Goal: Task Accomplishment & Management: Use online tool/utility

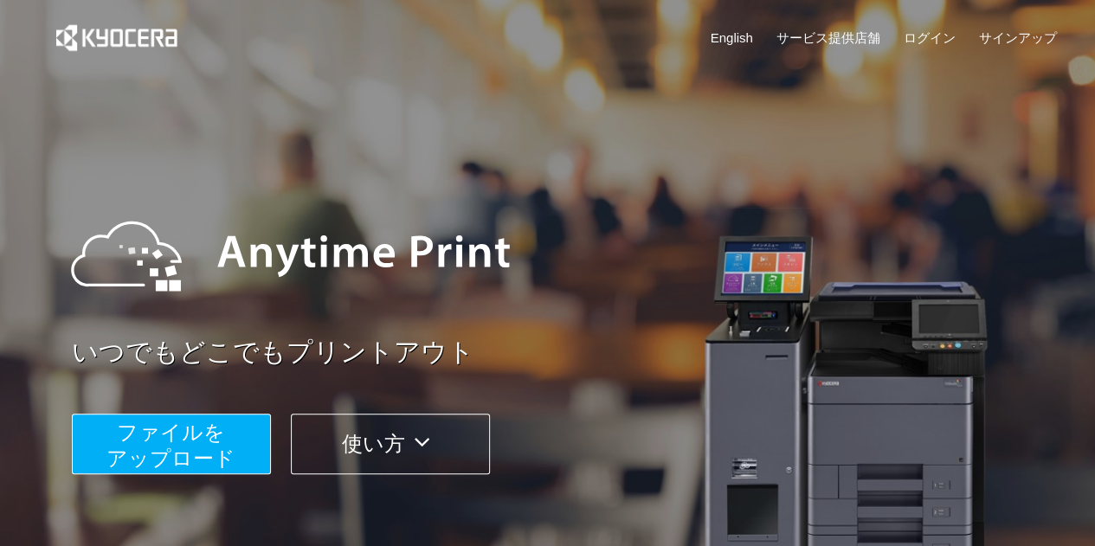
click at [184, 427] on span "ファイルを ​​アップロード" at bounding box center [170, 445] width 129 height 49
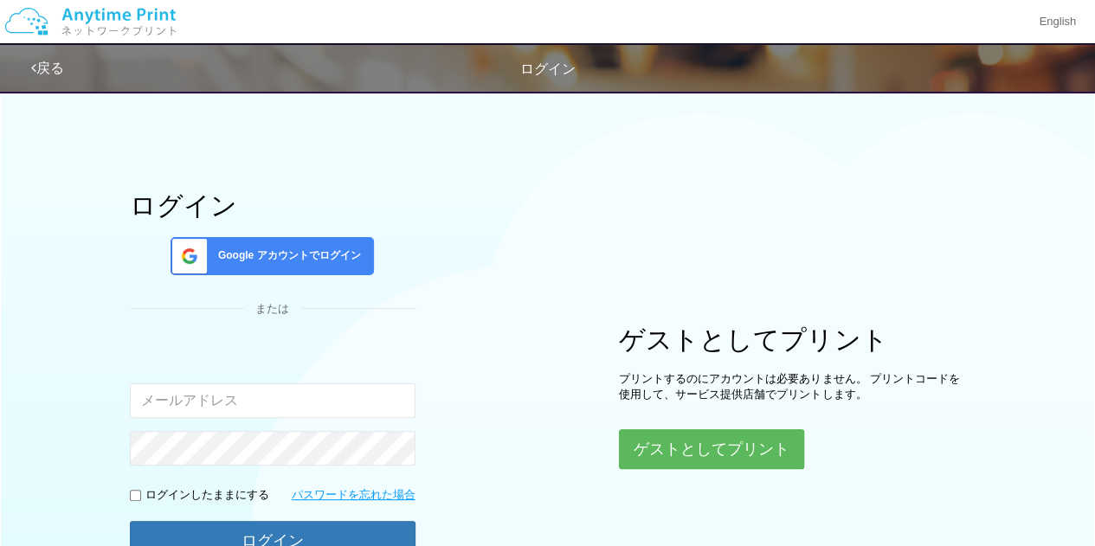
click at [623, 424] on div "ゲストとしてプリント プリントするのにアカウントは必要ありません。 プリントコードを使用して、サービス提供店舗でプリントします。 ゲストとしてプリント" at bounding box center [792, 397] width 346 height 144
click at [633, 435] on button "ゲストとしてプリント" at bounding box center [711, 449] width 184 height 38
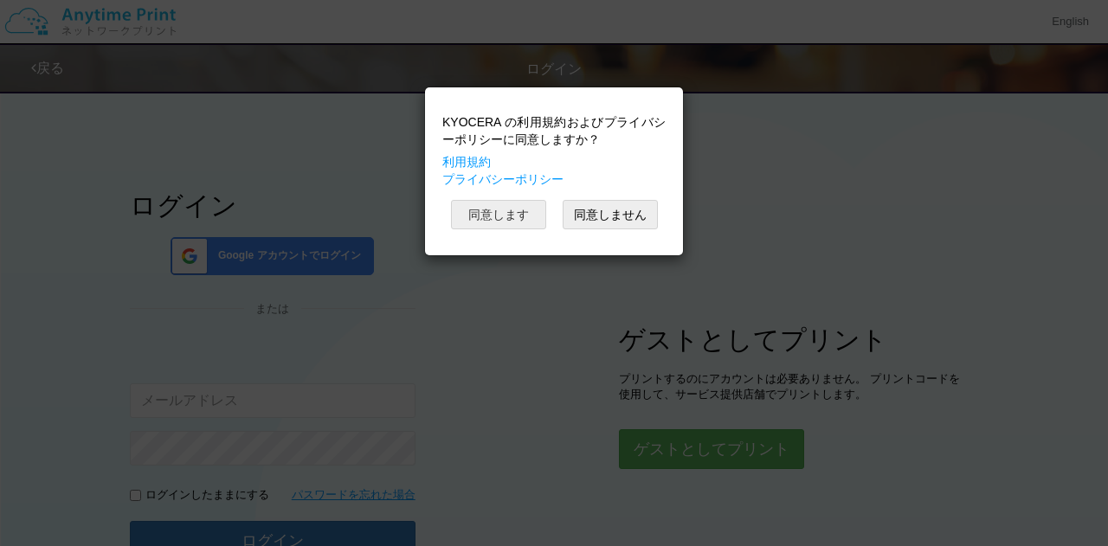
click at [505, 216] on button "同意します" at bounding box center [498, 214] width 95 height 29
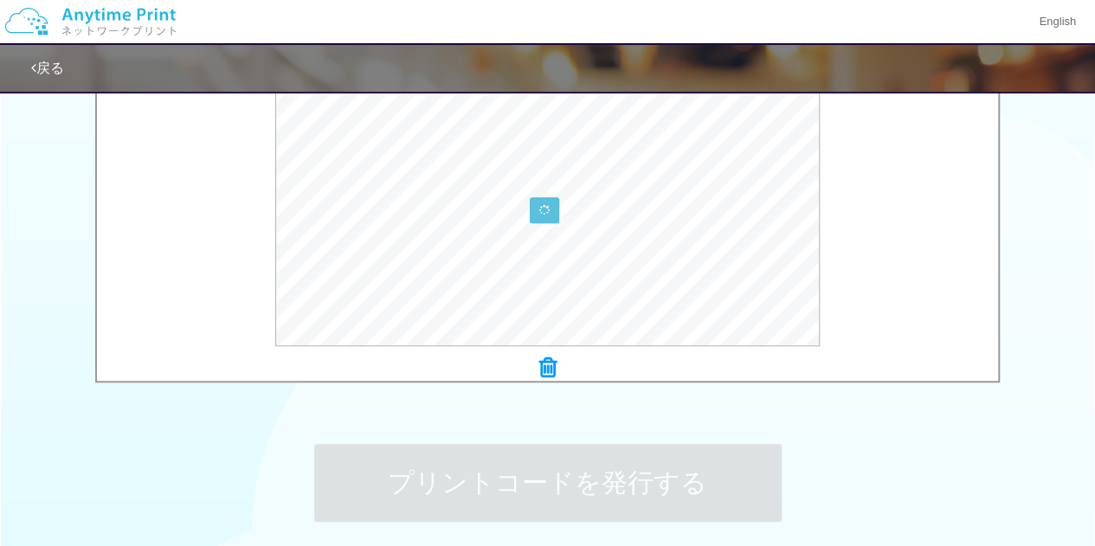
scroll to position [617, 0]
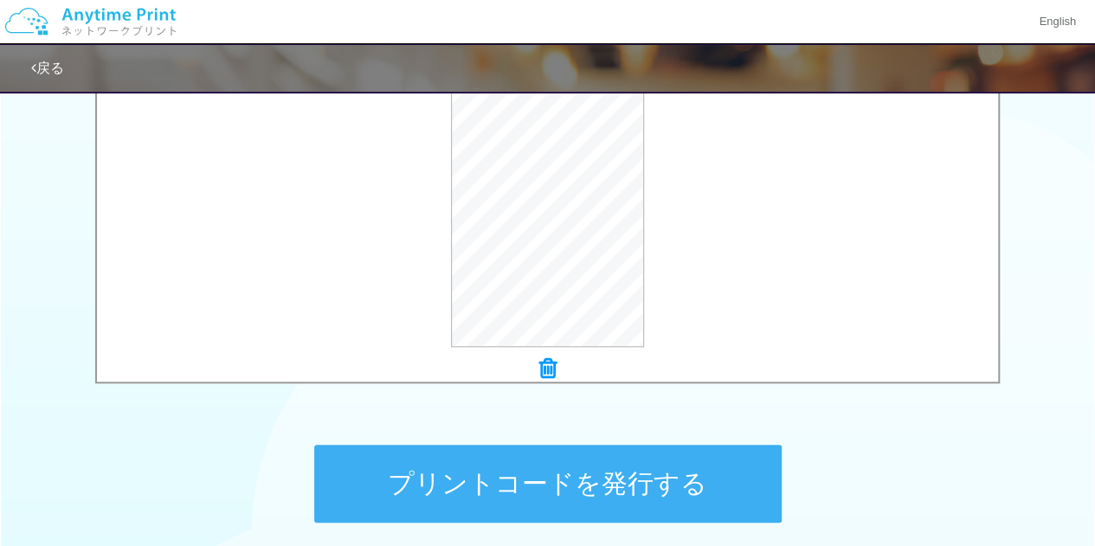
click at [534, 495] on button "プリントコードを発行する" at bounding box center [547, 484] width 467 height 78
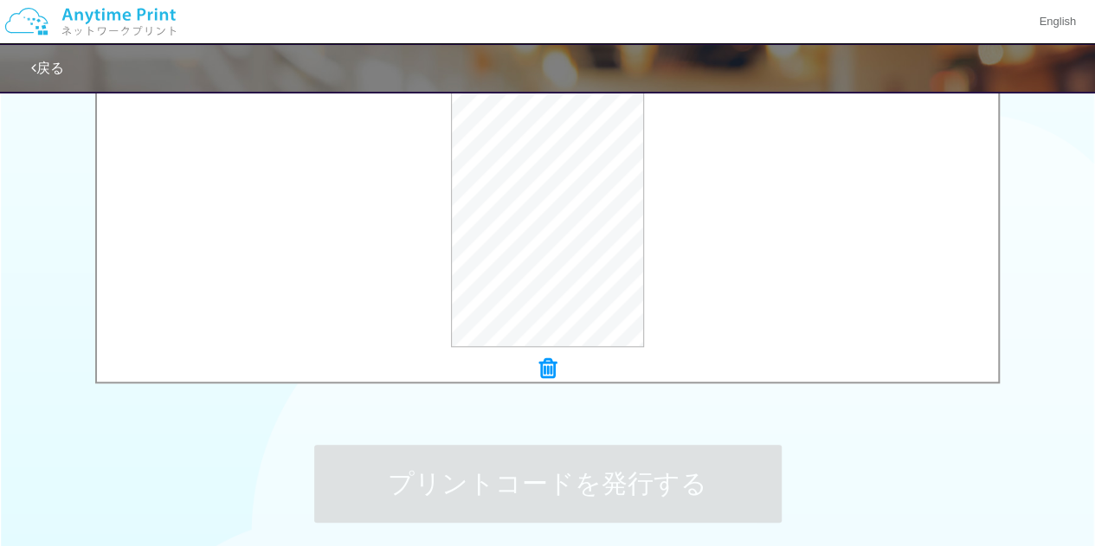
scroll to position [0, 0]
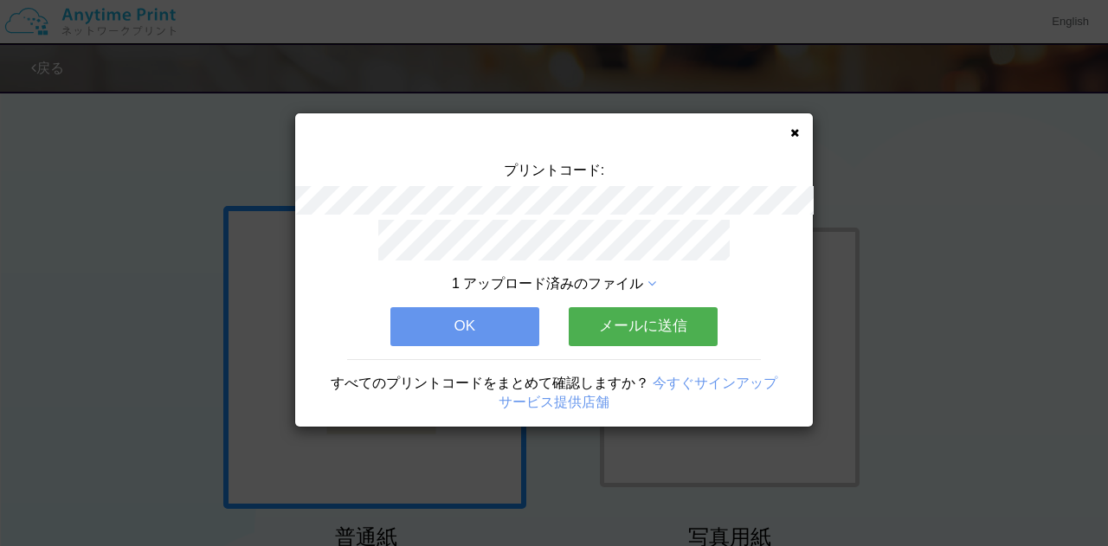
click at [459, 324] on button "OK" at bounding box center [464, 326] width 149 height 38
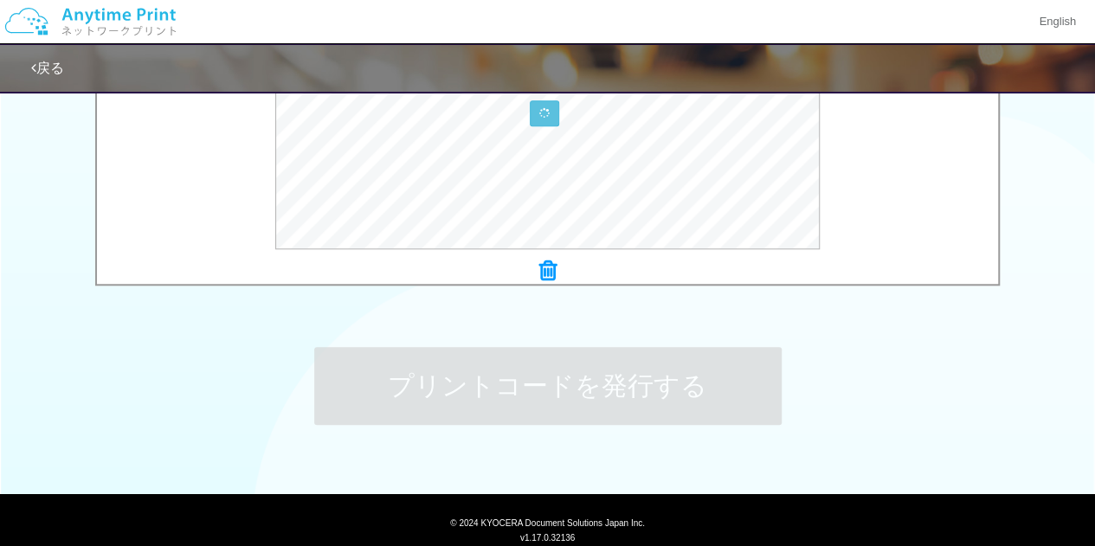
scroll to position [719, 0]
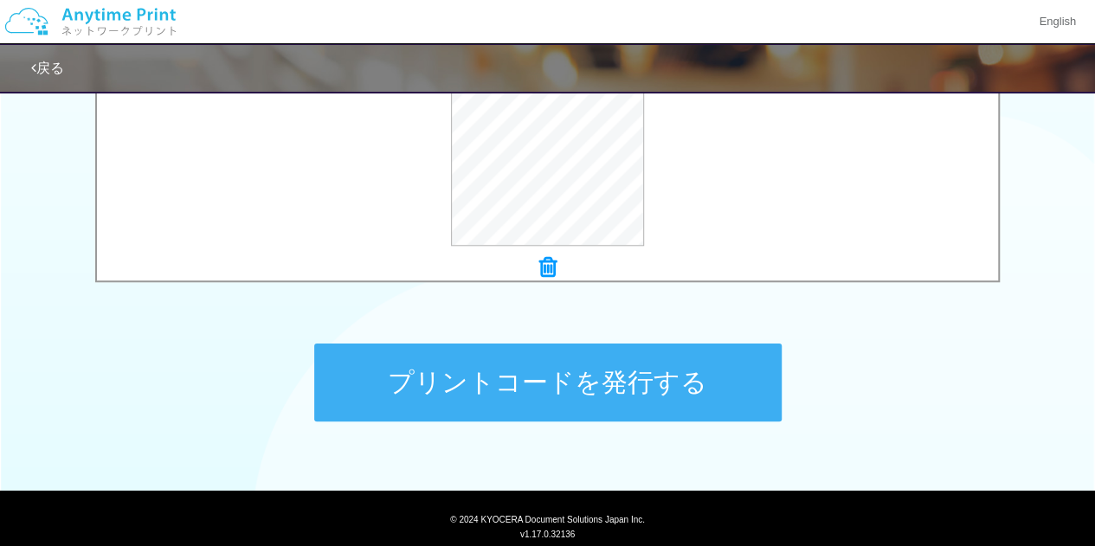
click at [547, 383] on button "プリントコードを発行する" at bounding box center [547, 383] width 467 height 78
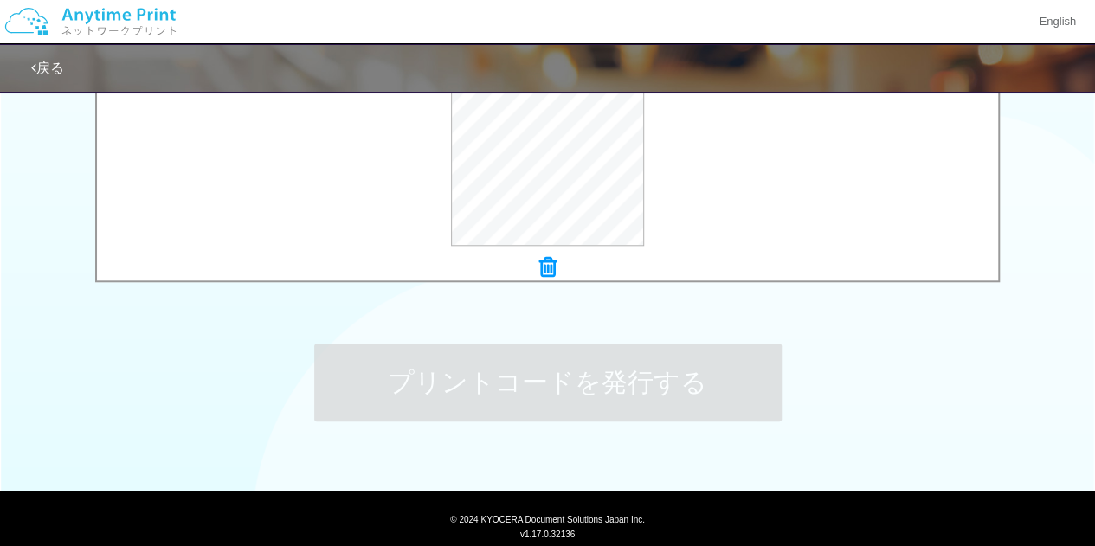
scroll to position [0, 0]
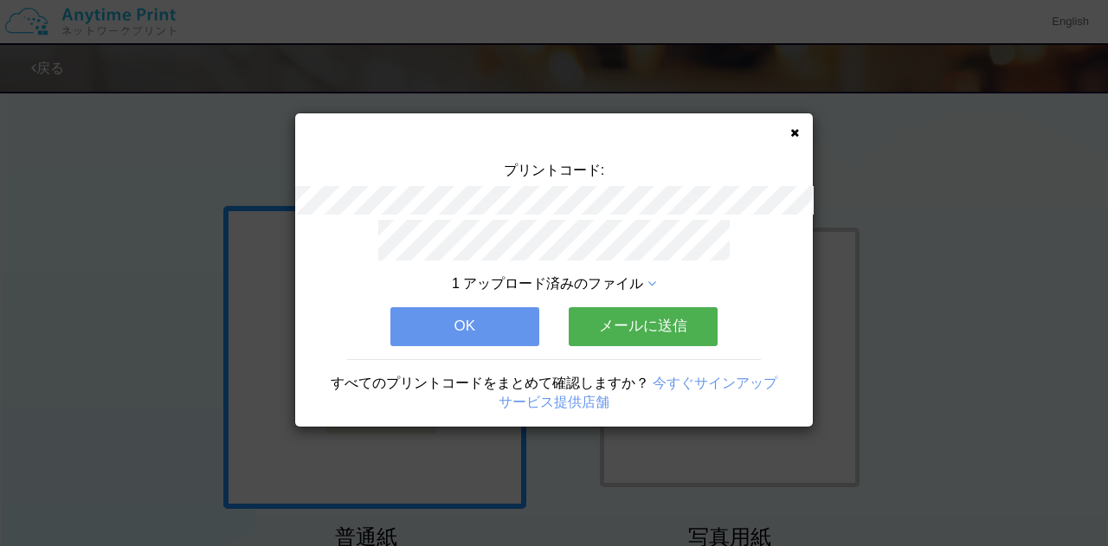
click at [488, 334] on button "OK" at bounding box center [464, 326] width 149 height 38
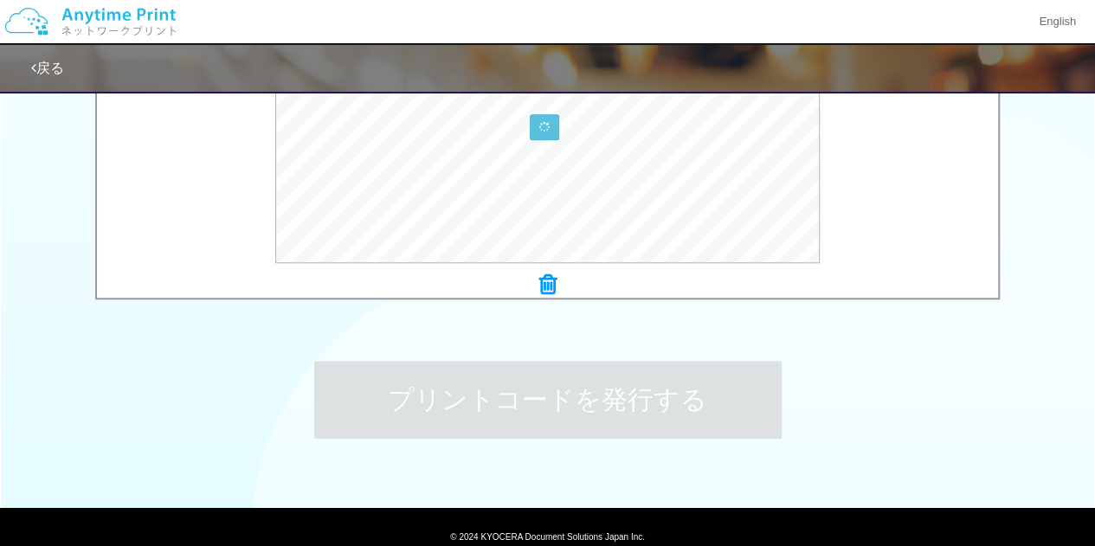
scroll to position [770, 0]
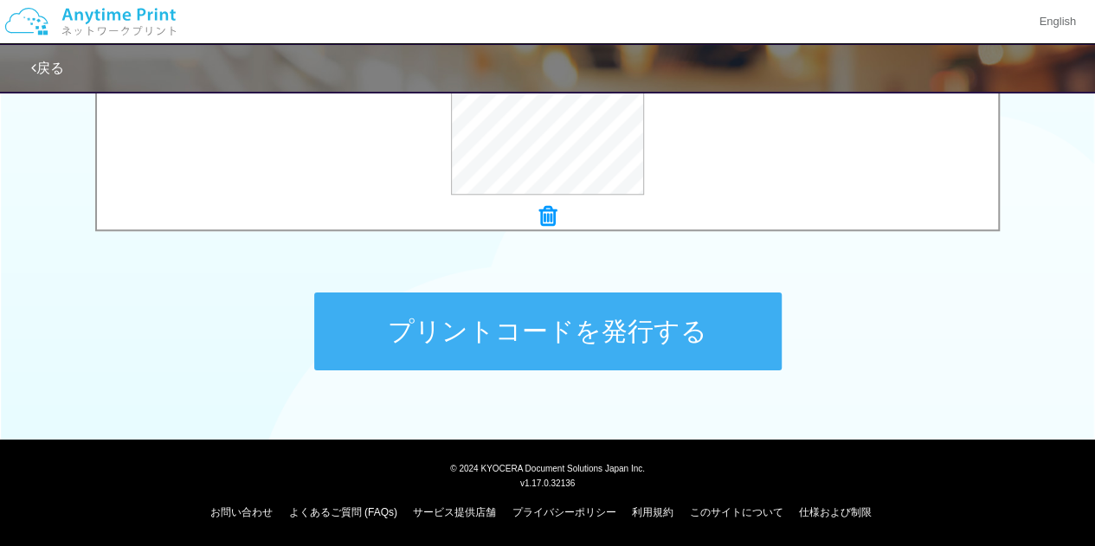
click at [596, 345] on button "プリントコードを発行する" at bounding box center [547, 332] width 467 height 78
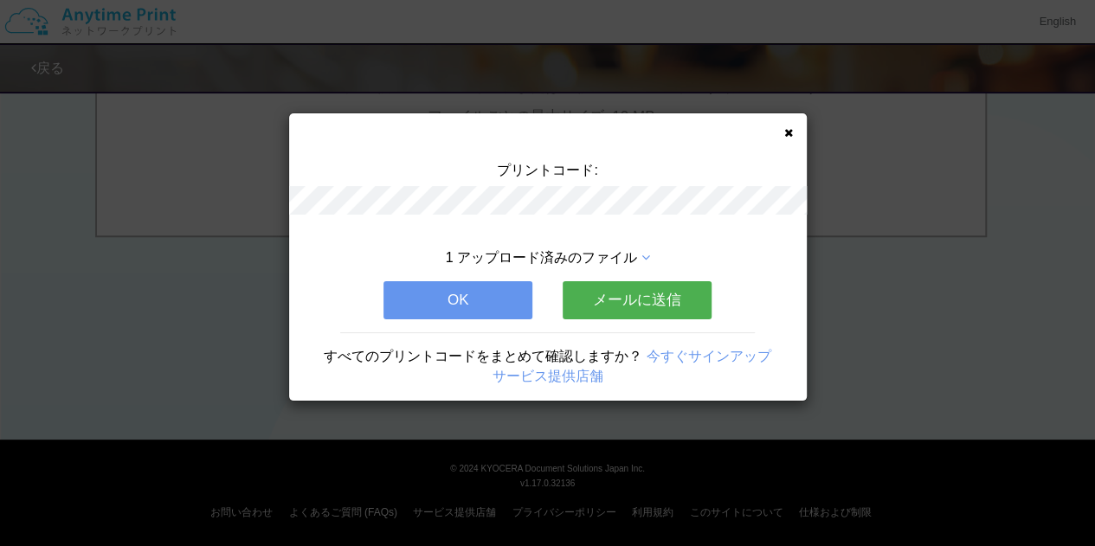
scroll to position [0, 0]
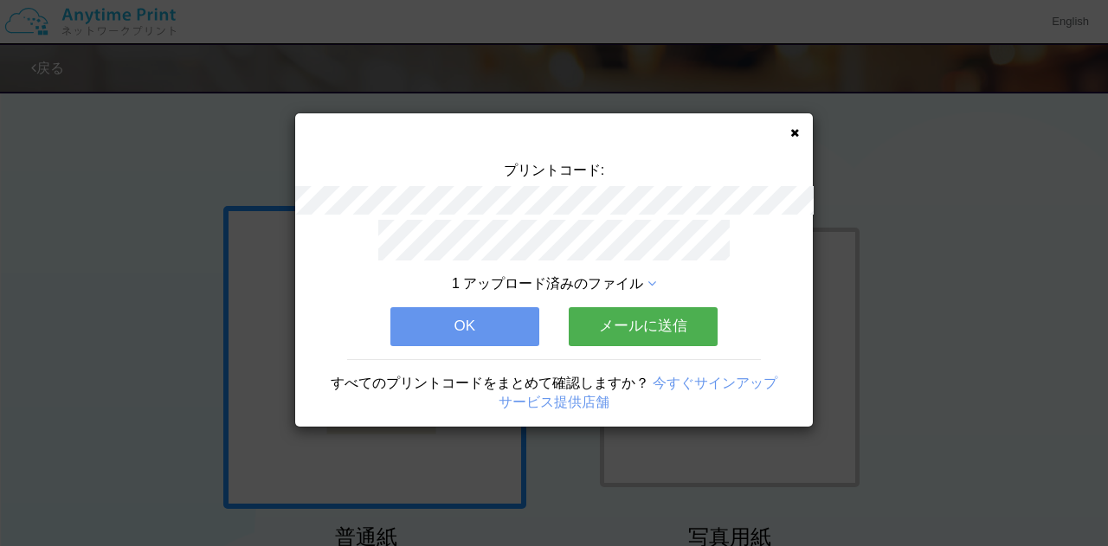
click at [482, 310] on button "OK" at bounding box center [464, 326] width 149 height 38
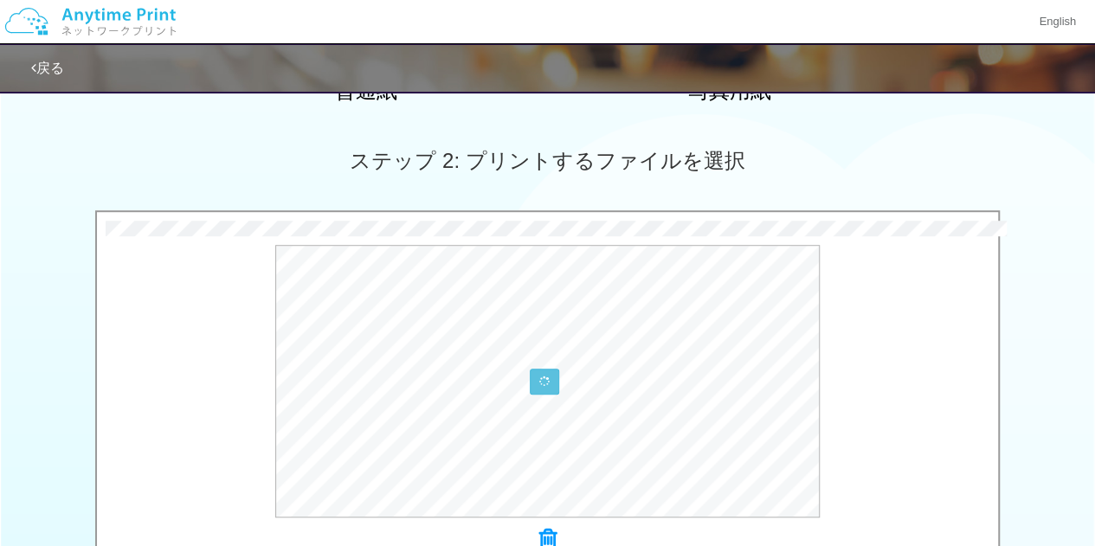
scroll to position [770, 0]
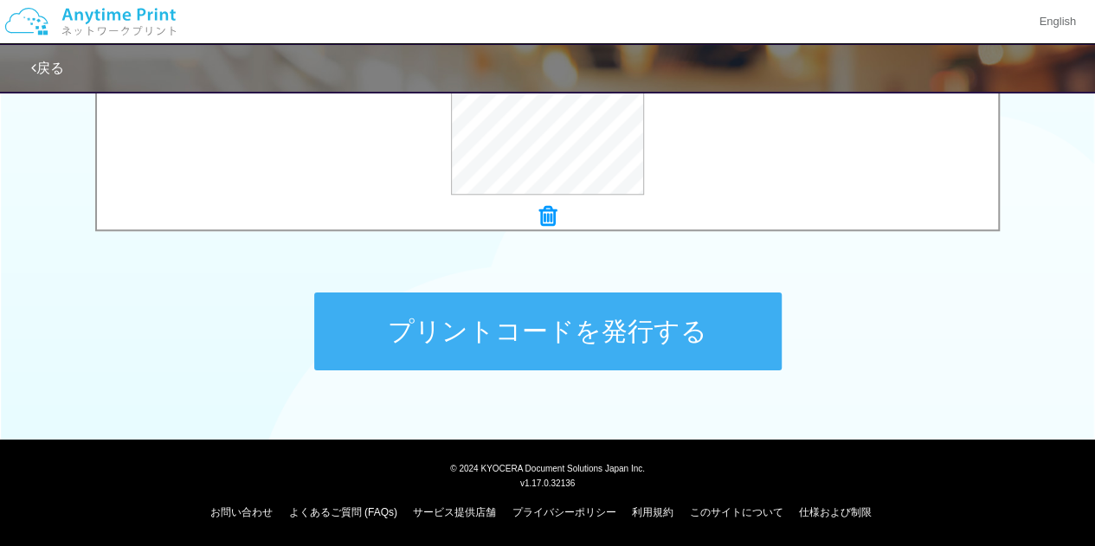
click at [585, 336] on button "プリントコードを発行する" at bounding box center [547, 332] width 467 height 78
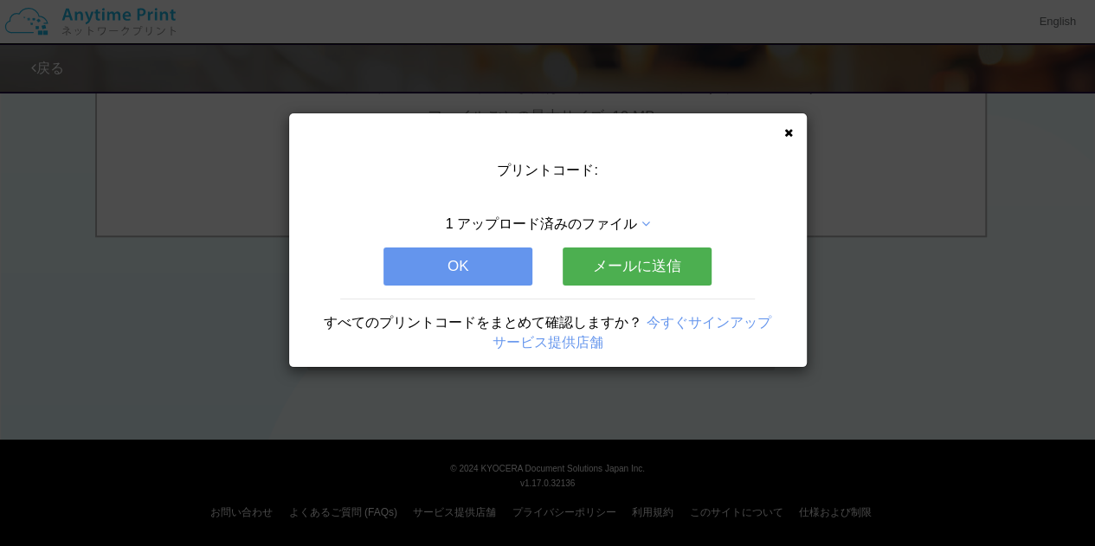
scroll to position [0, 0]
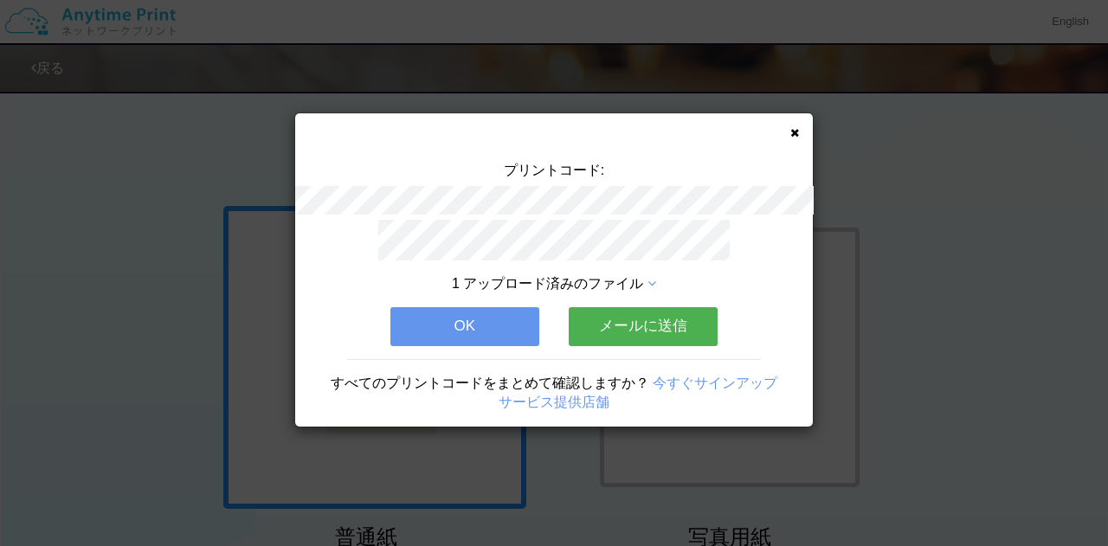
click at [512, 325] on button "OK" at bounding box center [464, 326] width 149 height 38
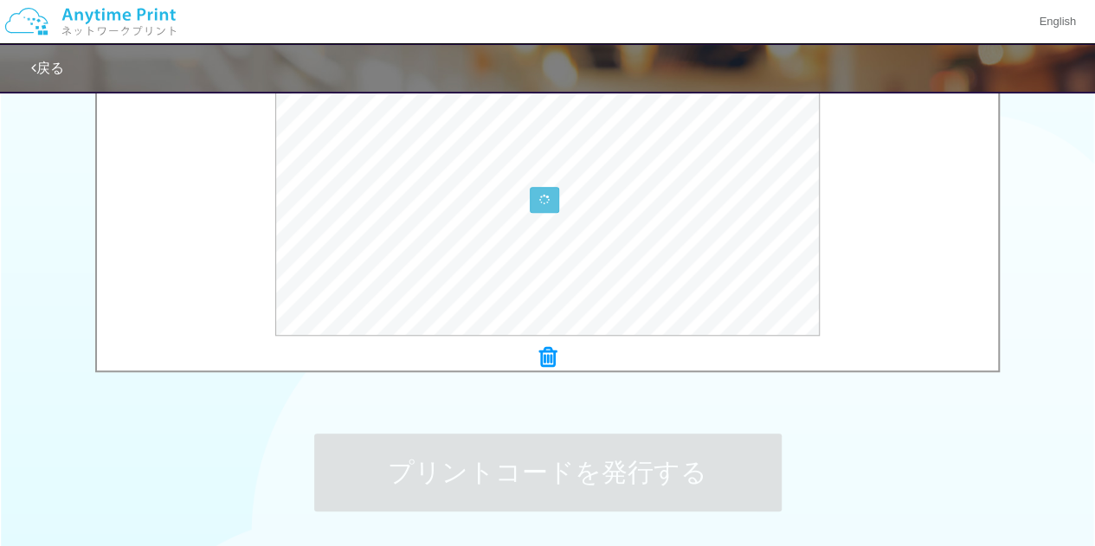
scroll to position [625, 0]
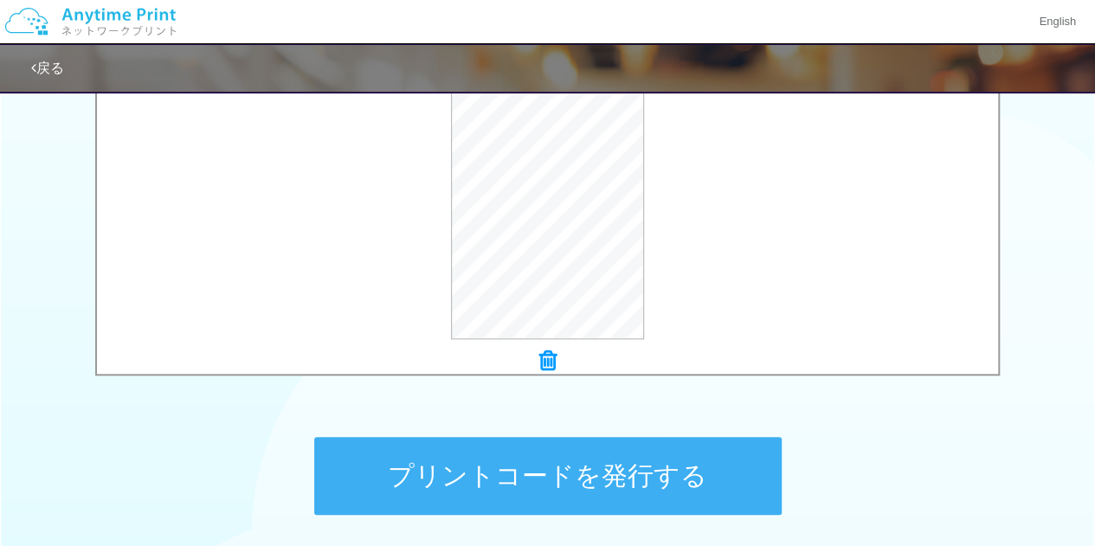
click at [546, 461] on button "プリントコードを発行する" at bounding box center [547, 476] width 467 height 78
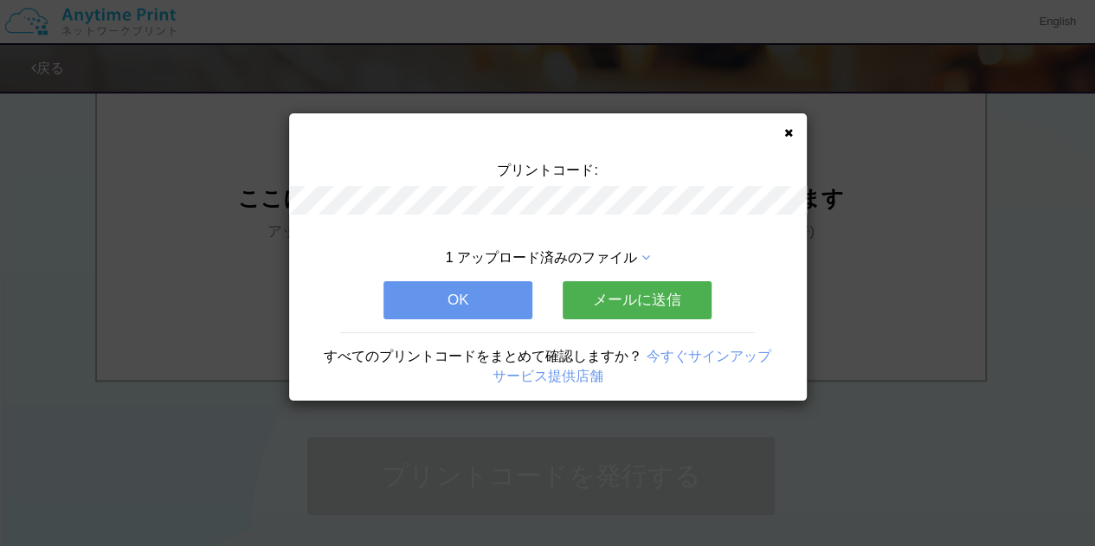
scroll to position [0, 0]
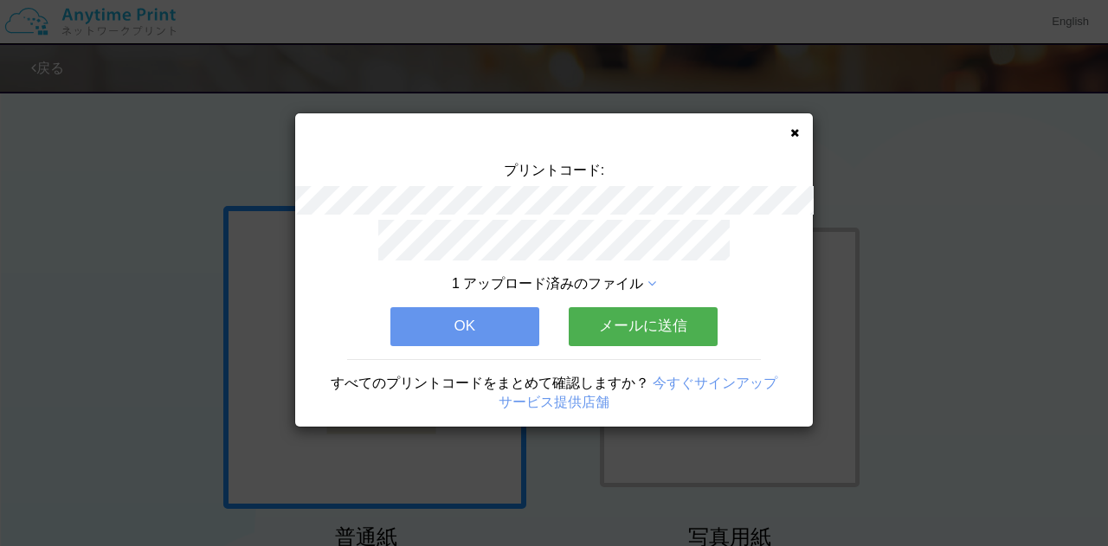
click at [486, 307] on button "OK" at bounding box center [464, 326] width 149 height 38
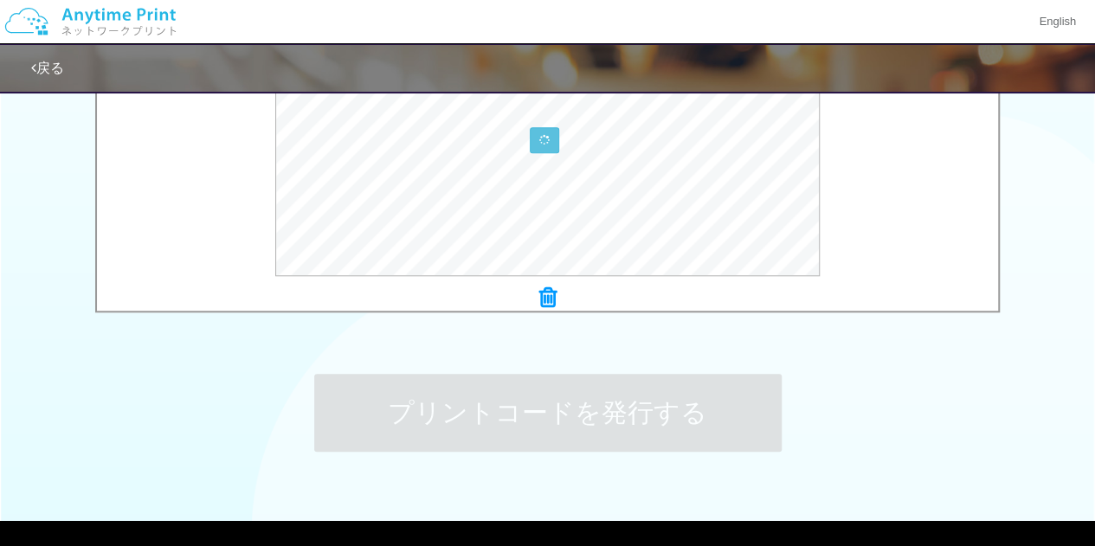
scroll to position [689, 0]
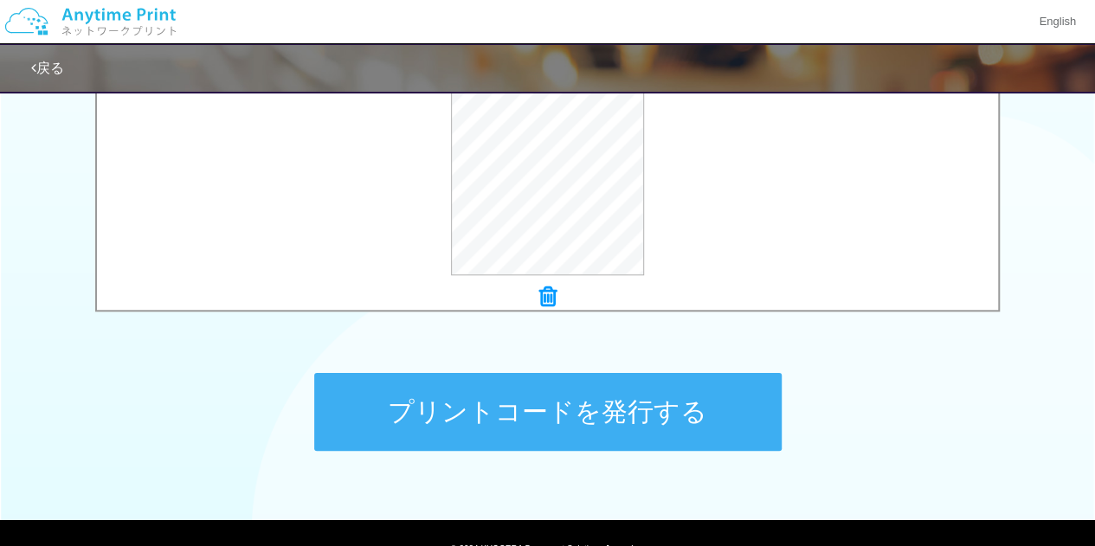
click at [554, 410] on button "プリントコードを発行する" at bounding box center [547, 412] width 467 height 78
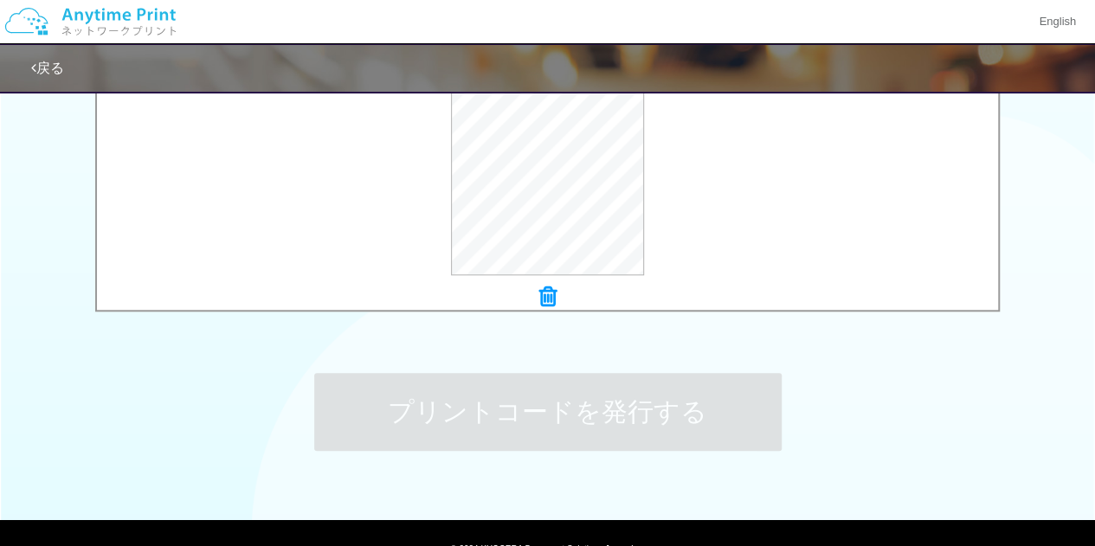
scroll to position [0, 0]
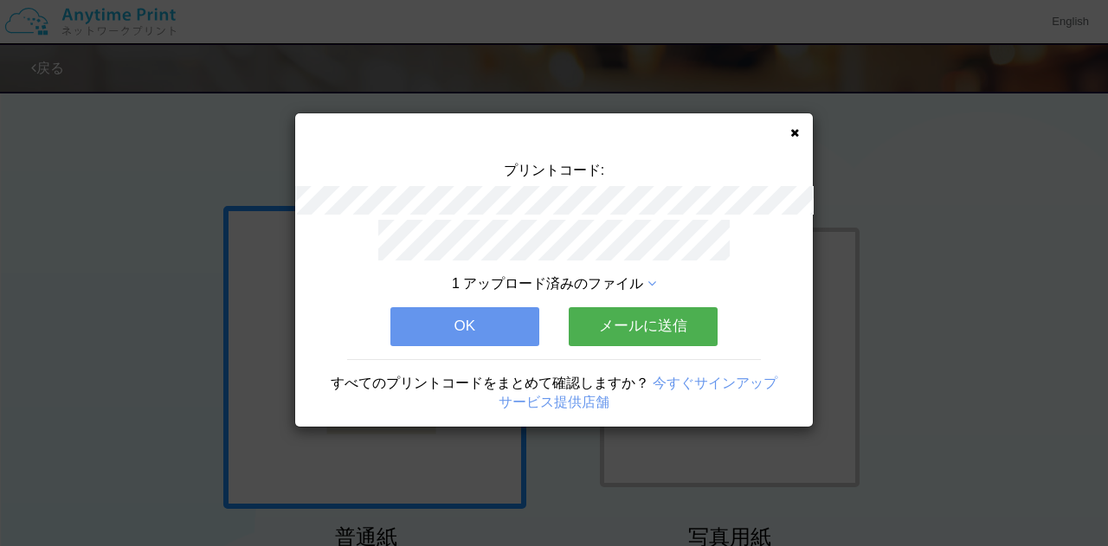
click at [480, 335] on button "OK" at bounding box center [464, 326] width 149 height 38
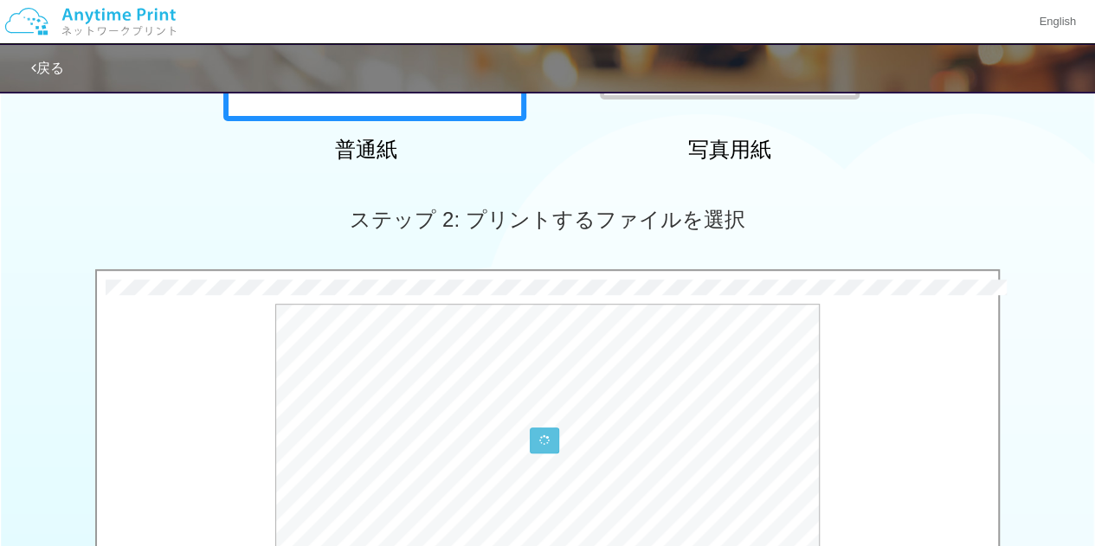
scroll to position [770, 0]
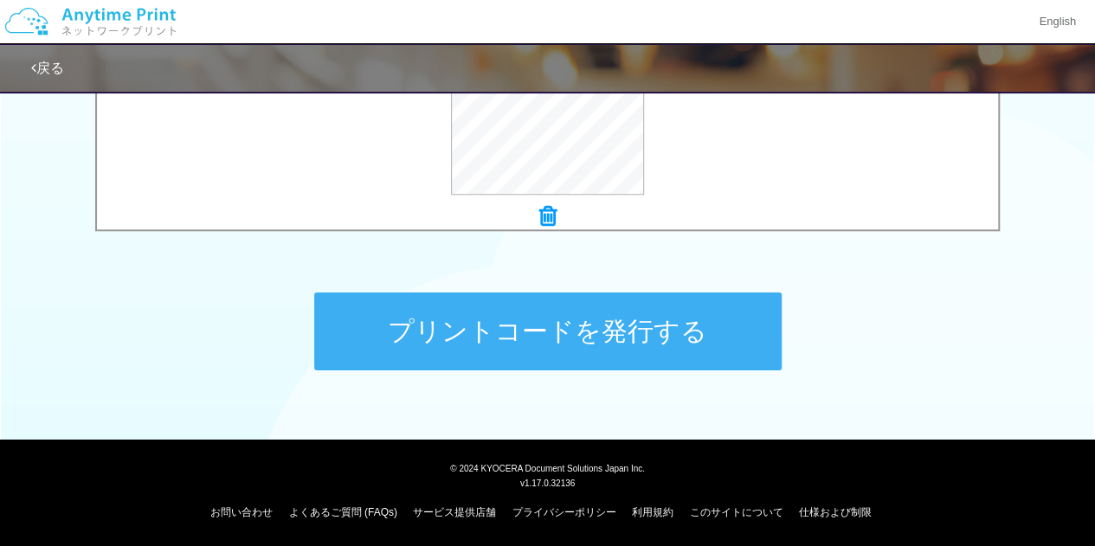
click at [616, 351] on button "プリントコードを発行する" at bounding box center [547, 332] width 467 height 78
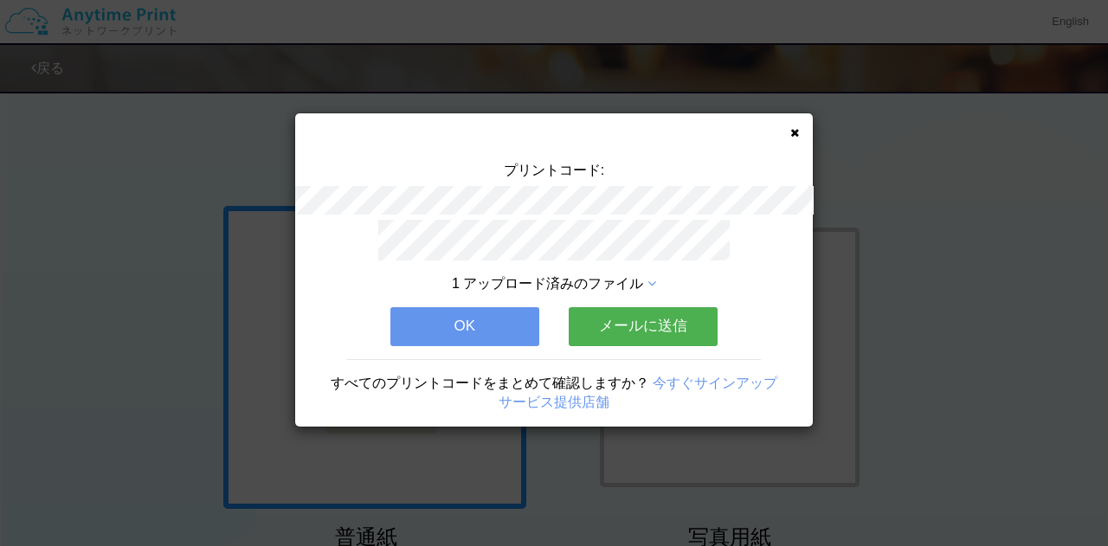
click at [441, 311] on button "OK" at bounding box center [464, 326] width 149 height 38
